Goal: Ask a question

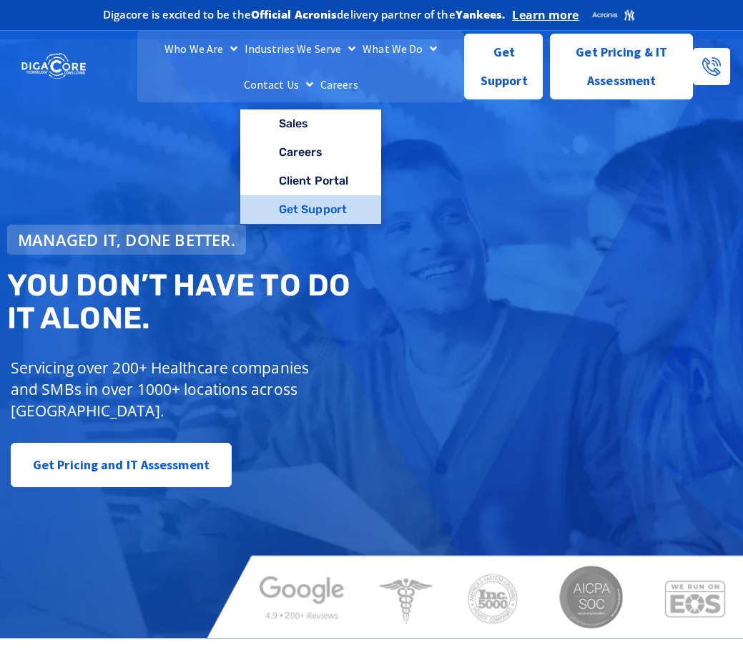
click at [319, 205] on link "Get Support" at bounding box center [310, 209] width 141 height 29
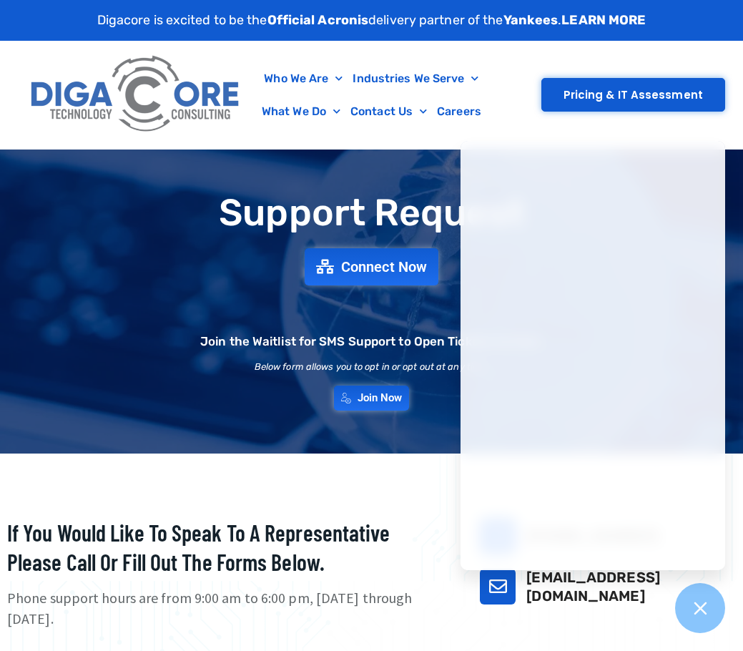
drag, startPoint x: 393, startPoint y: 331, endPoint x: 426, endPoint y: 315, distance: 36.5
click at [393, 331] on div "Join the Waitlist for SMS Support to Open Tickets via Text." at bounding box center [371, 324] width 343 height 48
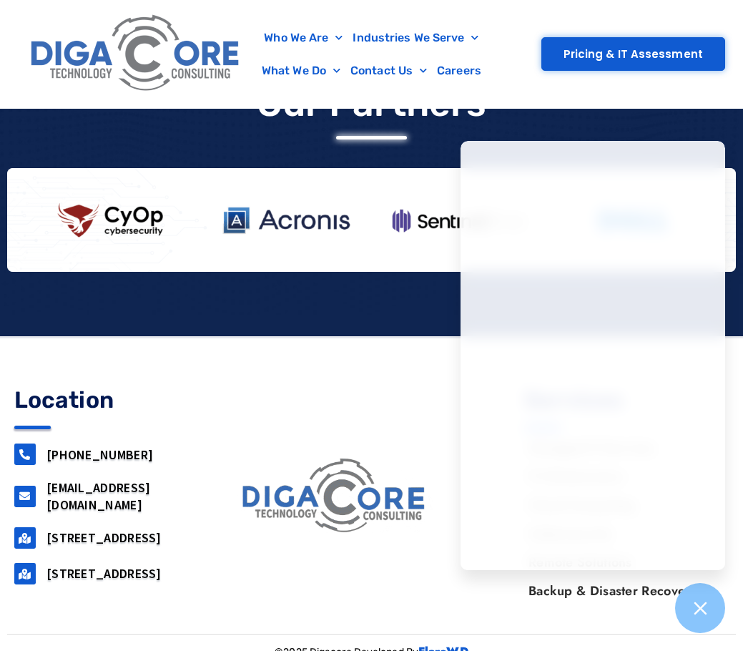
scroll to position [1269, 0]
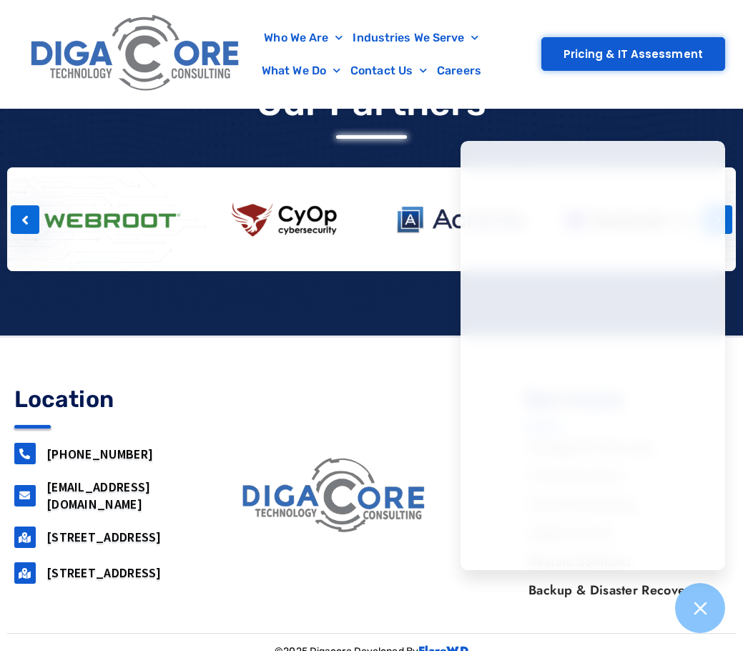
click at [343, 258] on div at bounding box center [286, 219] width 174 height 82
